Goal: Task Accomplishment & Management: Manage account settings

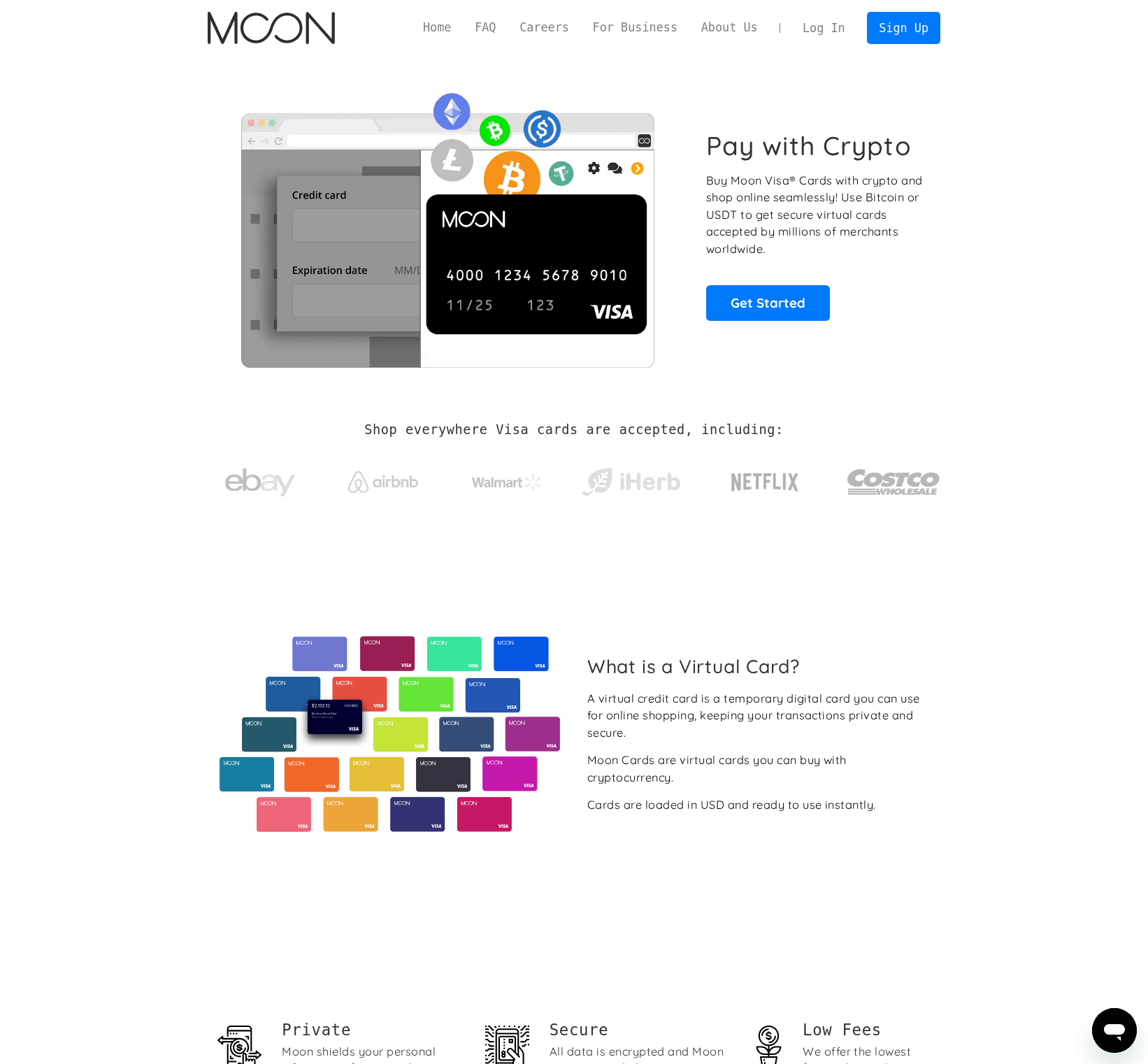
click at [839, 26] on link "Log In" at bounding box center [823, 27] width 65 height 31
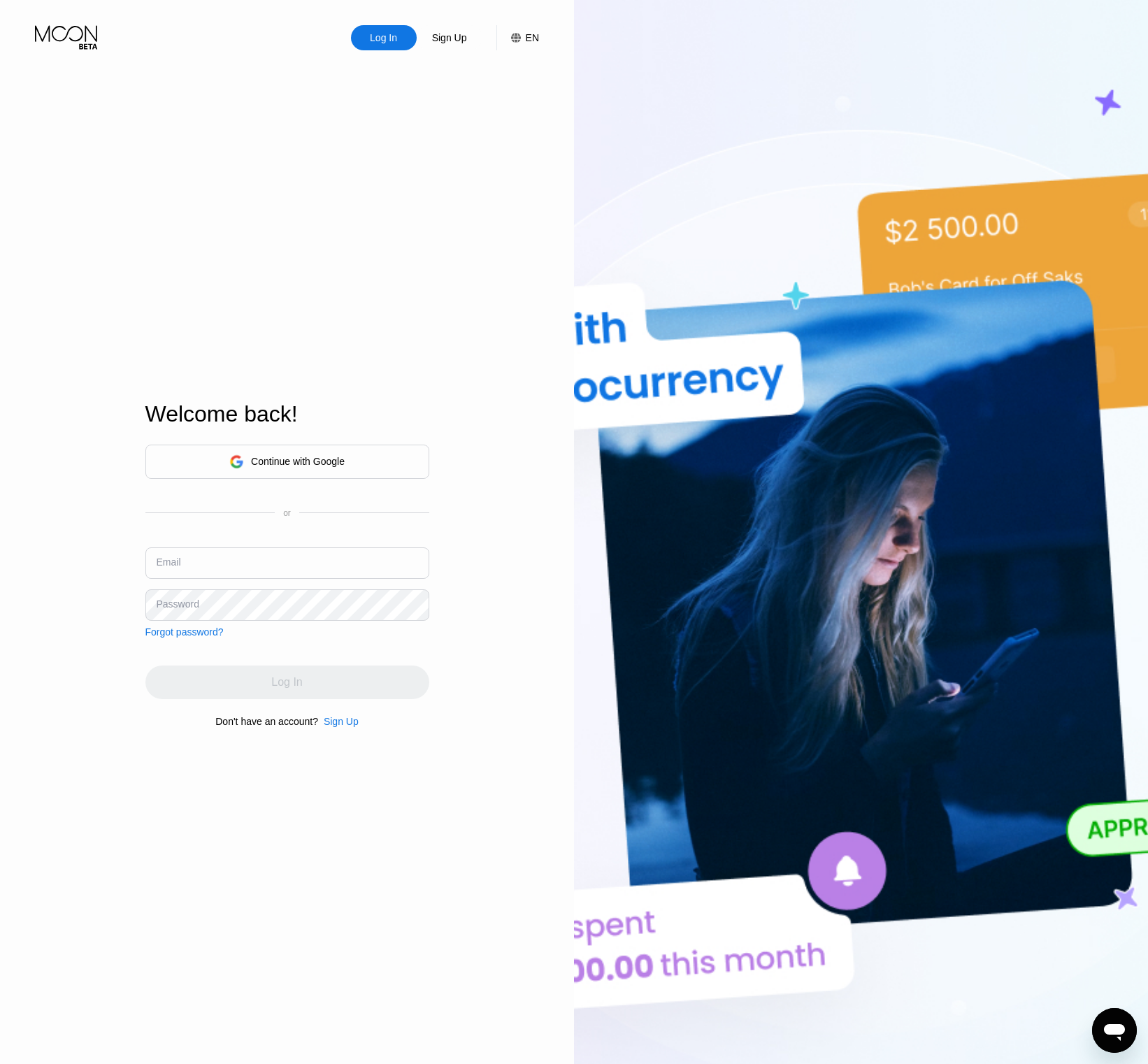
drag, startPoint x: 218, startPoint y: 532, endPoint x: 218, endPoint y: 560, distance: 28.0
click at [218, 534] on div "Continue with Google or Email Password Forgot password?" at bounding box center [287, 541] width 284 height 193
click at [218, 560] on input "text" at bounding box center [287, 563] width 284 height 32
type input "aaron@virtualphoenix.org"
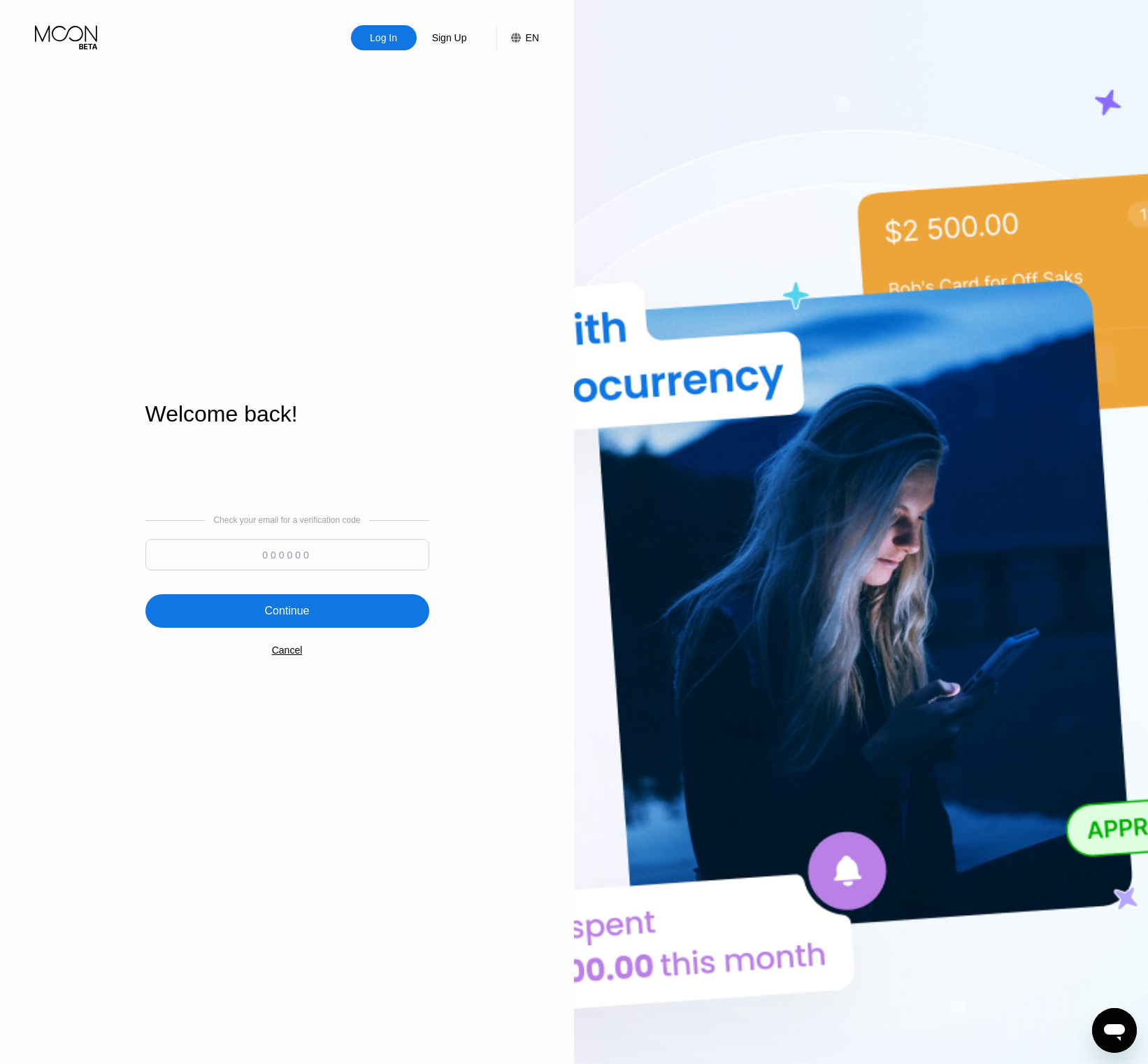
click at [291, 567] on input at bounding box center [287, 555] width 284 height 32
paste input "396302"
type input "396302"
click at [299, 622] on div "Continue" at bounding box center [287, 611] width 284 height 34
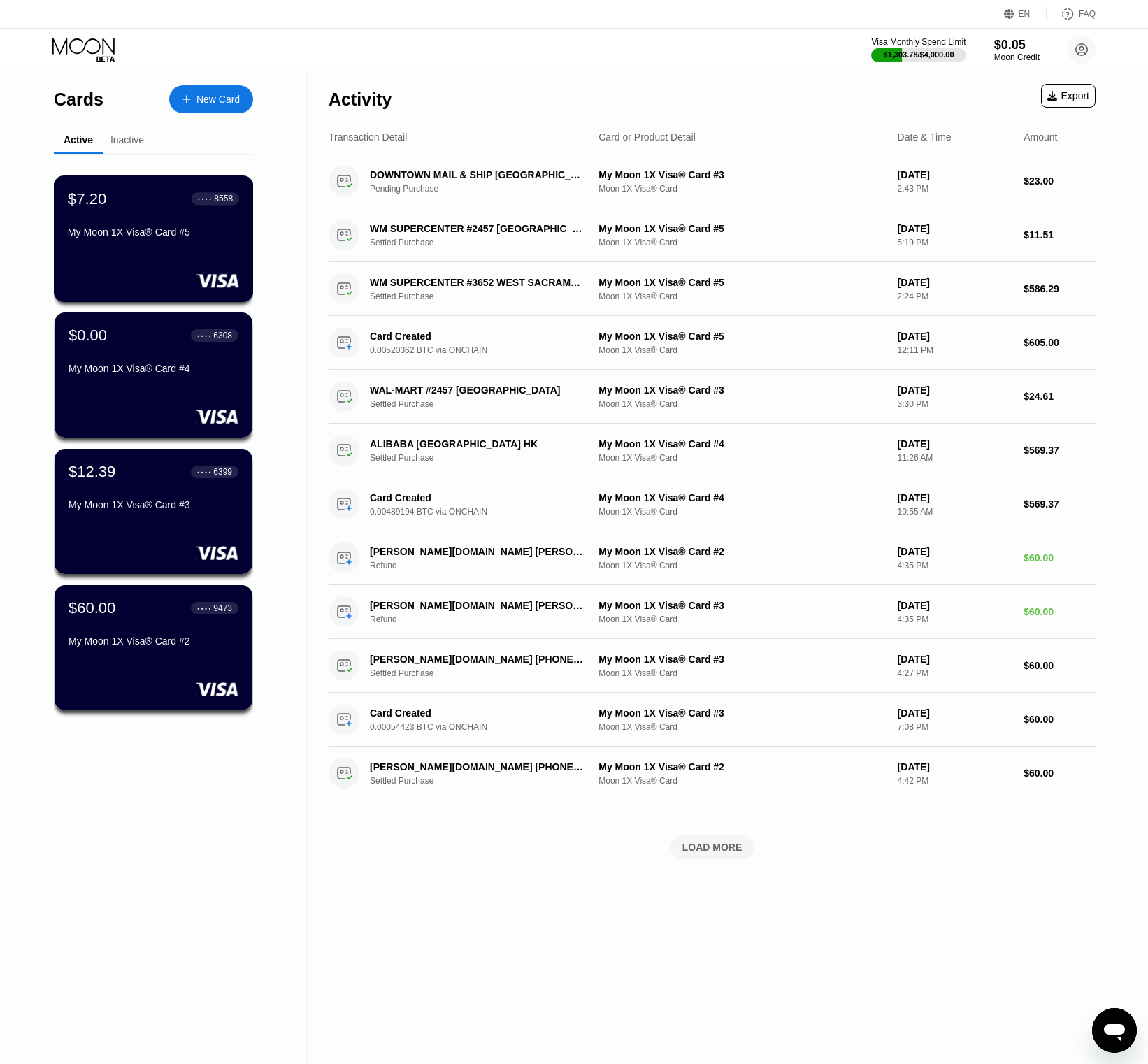
click at [144, 279] on div at bounding box center [153, 281] width 171 height 14
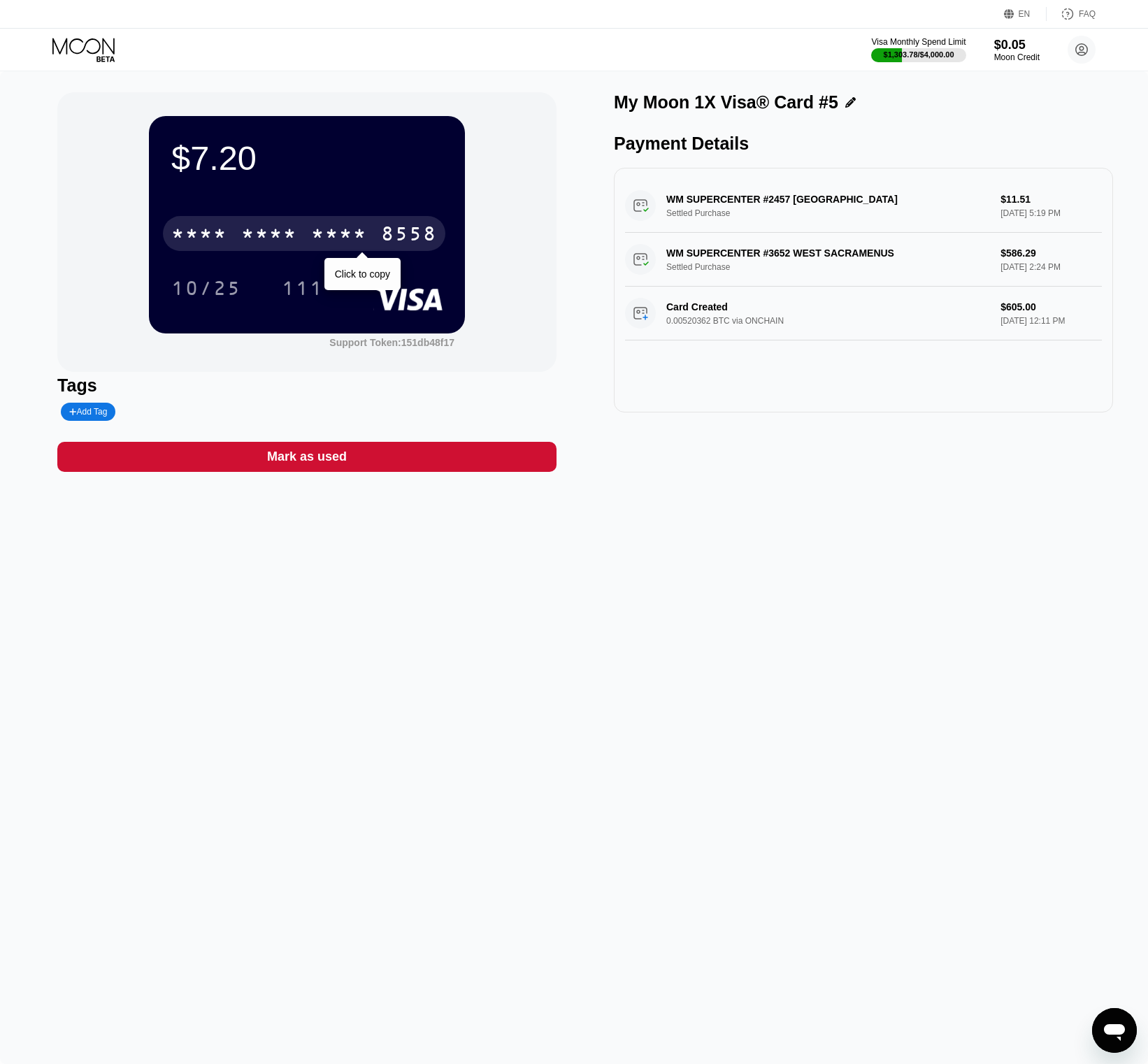
click at [248, 227] on div "* * * *" at bounding box center [268, 235] width 56 height 22
